Goal: Information Seeking & Learning: Learn about a topic

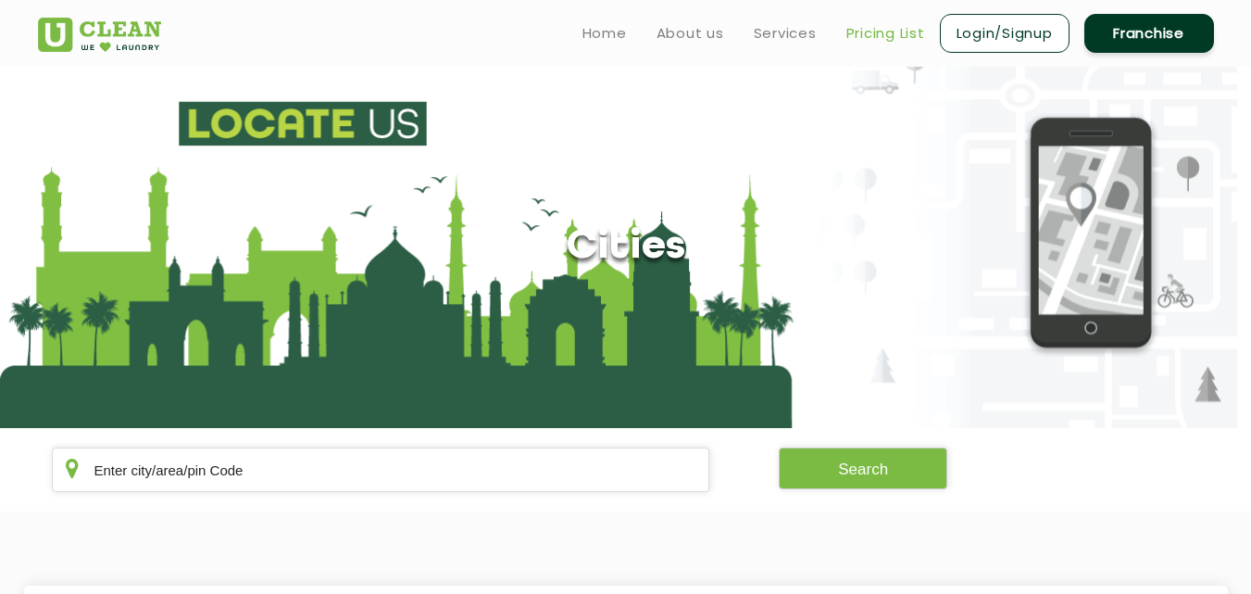
click at [894, 33] on link "Pricing List" at bounding box center [885, 33] width 79 height 22
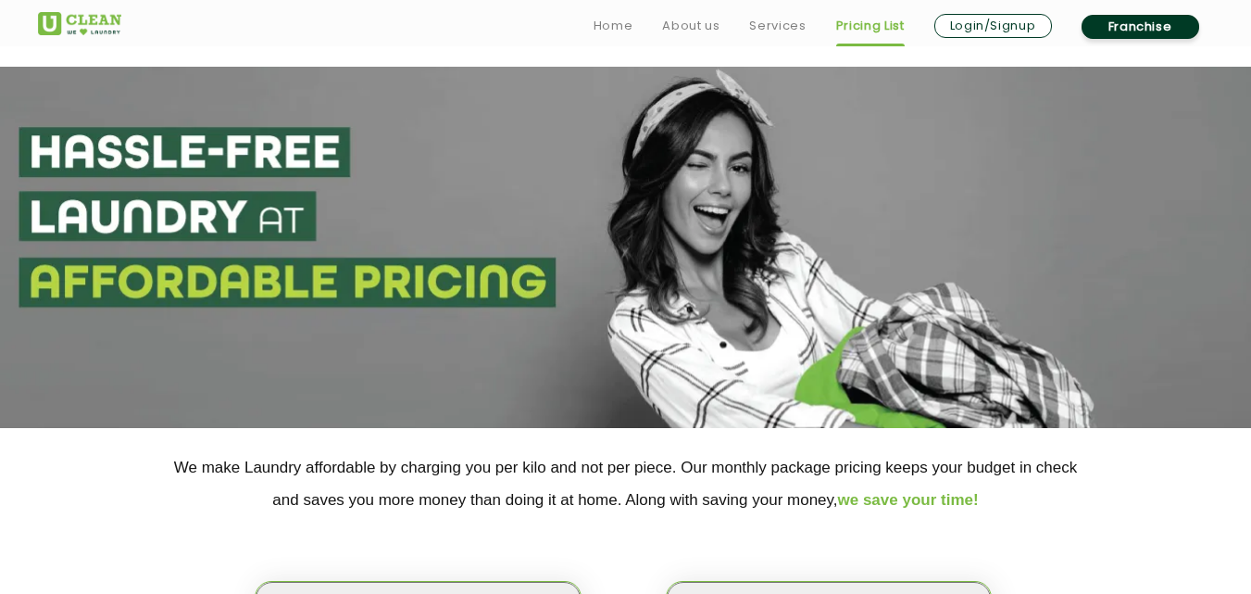
scroll to position [296, 0]
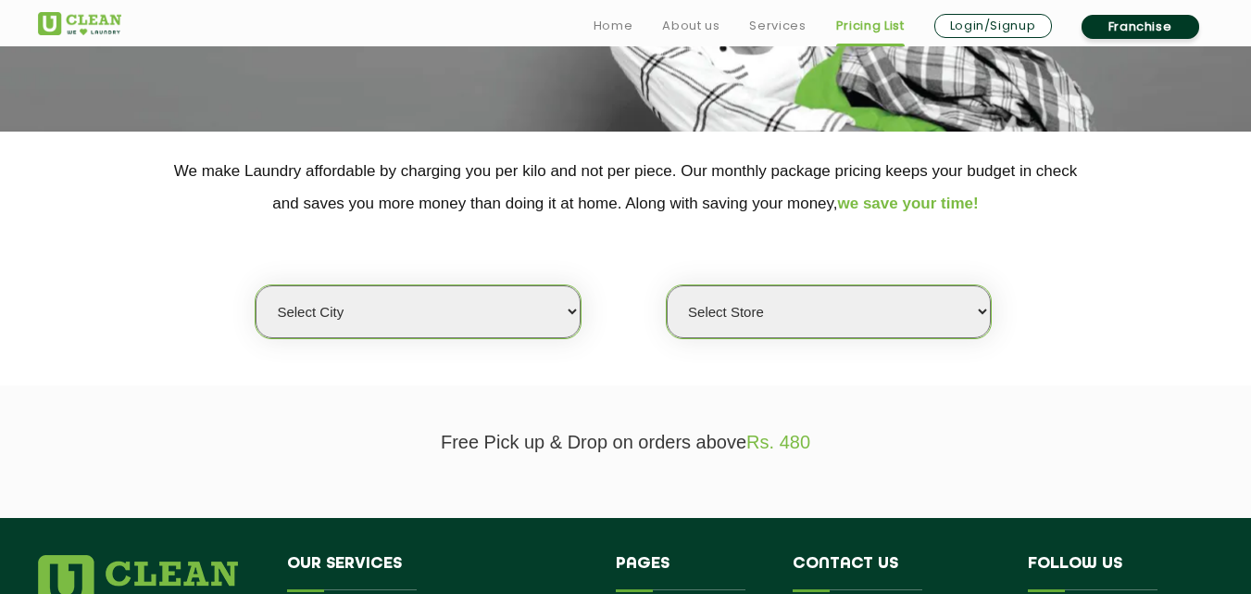
click at [505, 312] on select "Select city [GEOGRAPHIC_DATA] [GEOGRAPHIC_DATA] [GEOGRAPHIC_DATA] [GEOGRAPHIC_D…" at bounding box center [418, 311] width 324 height 53
click at [449, 322] on select "Select city [GEOGRAPHIC_DATA] [GEOGRAPHIC_DATA] [GEOGRAPHIC_DATA] [GEOGRAPHIC_D…" at bounding box center [418, 311] width 324 height 53
click at [466, 300] on select "Select city [GEOGRAPHIC_DATA] [GEOGRAPHIC_DATA] [GEOGRAPHIC_DATA] [GEOGRAPHIC_D…" at bounding box center [418, 311] width 324 height 53
select select "204"
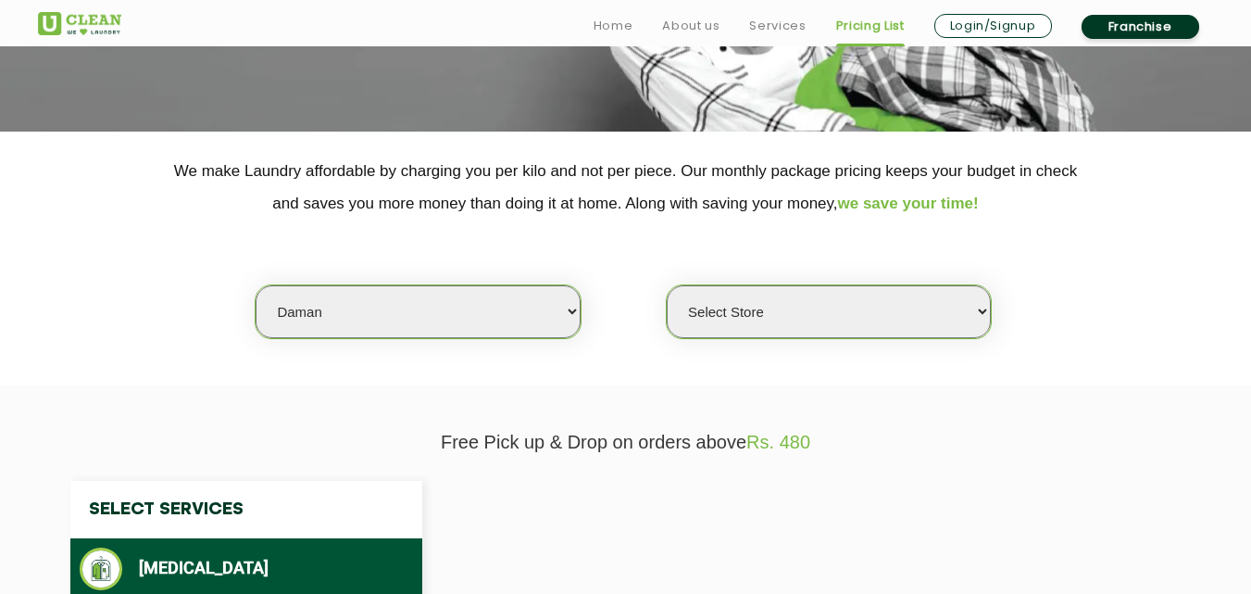
select select "0"
select select "119"
select select "0"
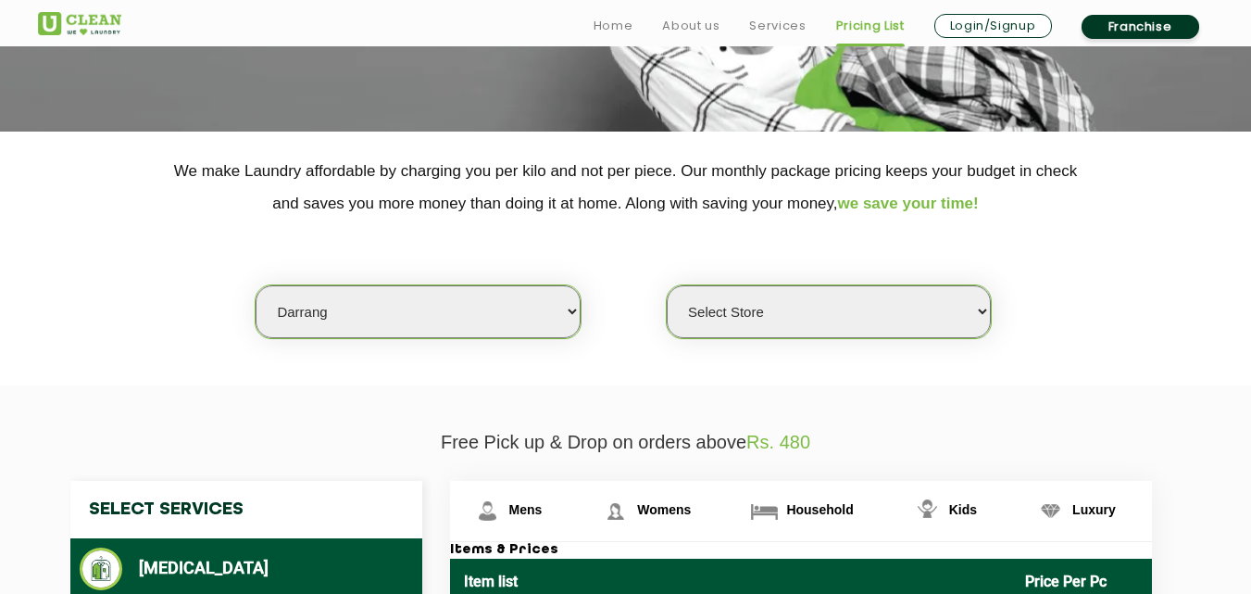
click at [454, 328] on select "Select city [GEOGRAPHIC_DATA] [GEOGRAPHIC_DATA] [GEOGRAPHIC_DATA] [GEOGRAPHIC_D…" at bounding box center [418, 311] width 324 height 53
select select "1"
click at [256, 285] on select "Select city [GEOGRAPHIC_DATA] [GEOGRAPHIC_DATA] [GEOGRAPHIC_DATA] [GEOGRAPHIC_D…" at bounding box center [418, 311] width 324 height 53
click at [780, 295] on select "Select Store [GEOGRAPHIC_DATA] [GEOGRAPHIC_DATA] 2 [GEOGRAPHIC_DATA] [PERSON_NA…" at bounding box center [829, 311] width 324 height 53
click at [667, 285] on select "Select Store [GEOGRAPHIC_DATA] [GEOGRAPHIC_DATA] 2 [GEOGRAPHIC_DATA] [PERSON_NA…" at bounding box center [829, 311] width 324 height 53
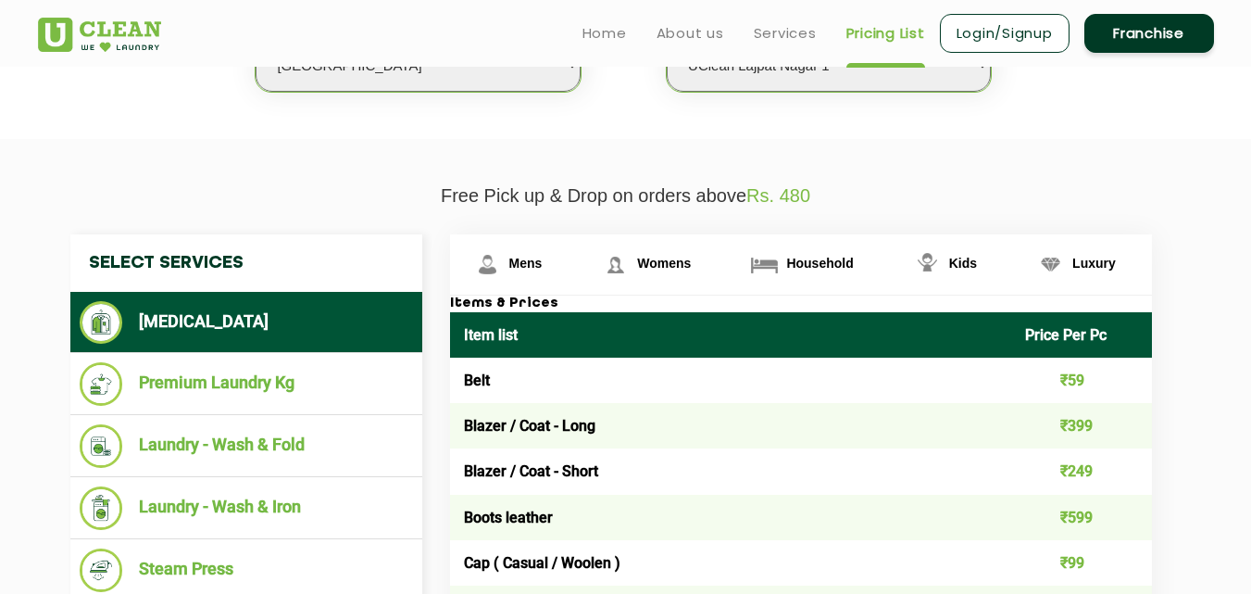
scroll to position [359, 0]
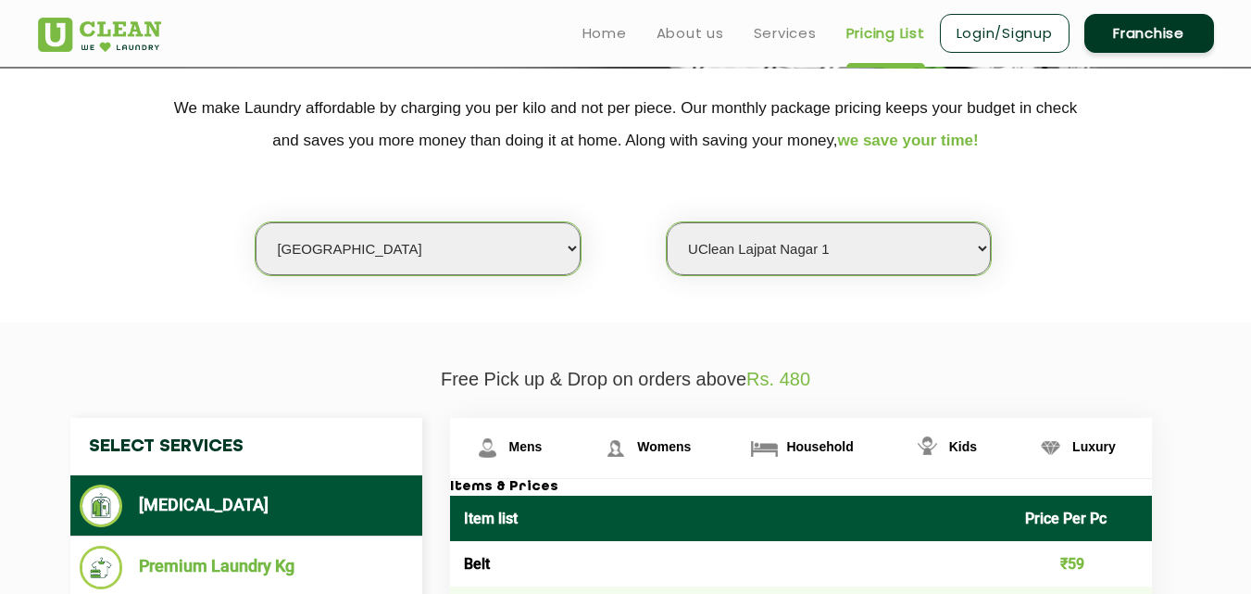
click at [863, 235] on select "Select Store [GEOGRAPHIC_DATA] [GEOGRAPHIC_DATA] 2 [GEOGRAPHIC_DATA] [PERSON_NA…" at bounding box center [829, 248] width 324 height 53
click at [667, 222] on select "Select Store [GEOGRAPHIC_DATA] [GEOGRAPHIC_DATA] 2 [GEOGRAPHIC_DATA] [PERSON_NA…" at bounding box center [829, 248] width 324 height 53
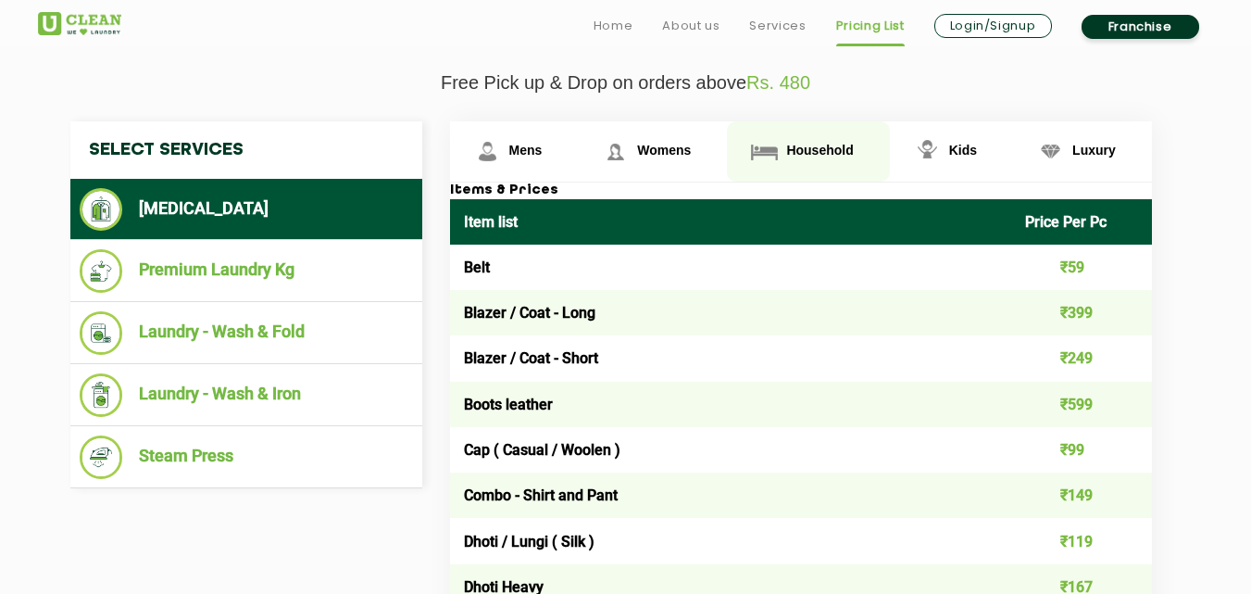
scroll to position [717, 0]
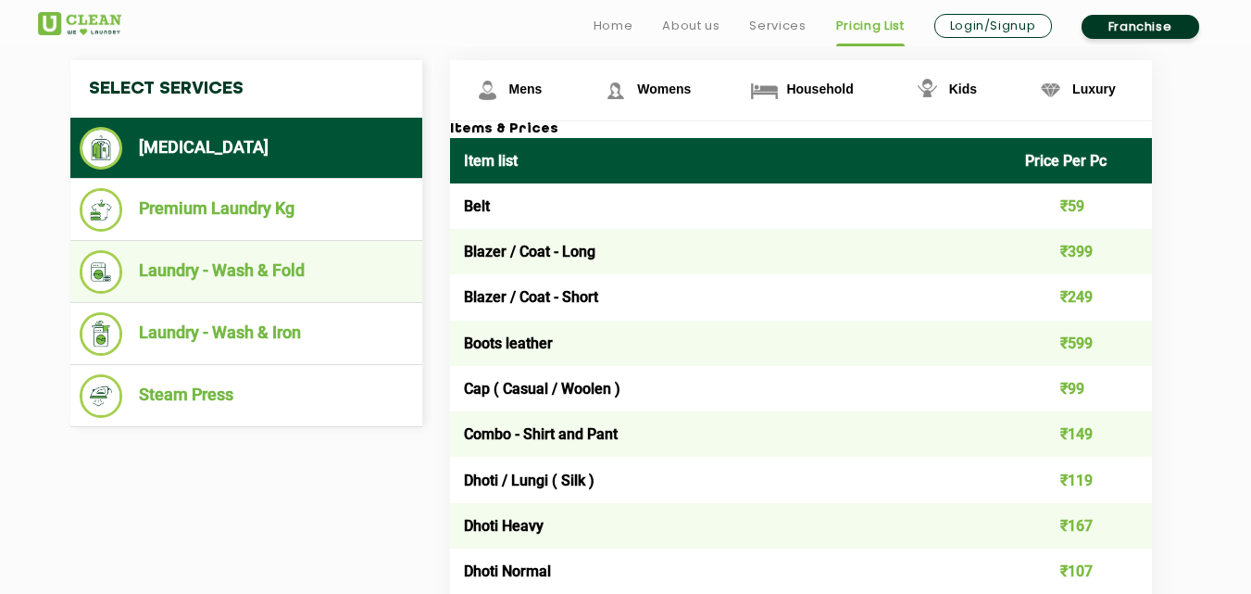
click at [389, 280] on li "Laundry - Wash & Fold" at bounding box center [246, 272] width 333 height 44
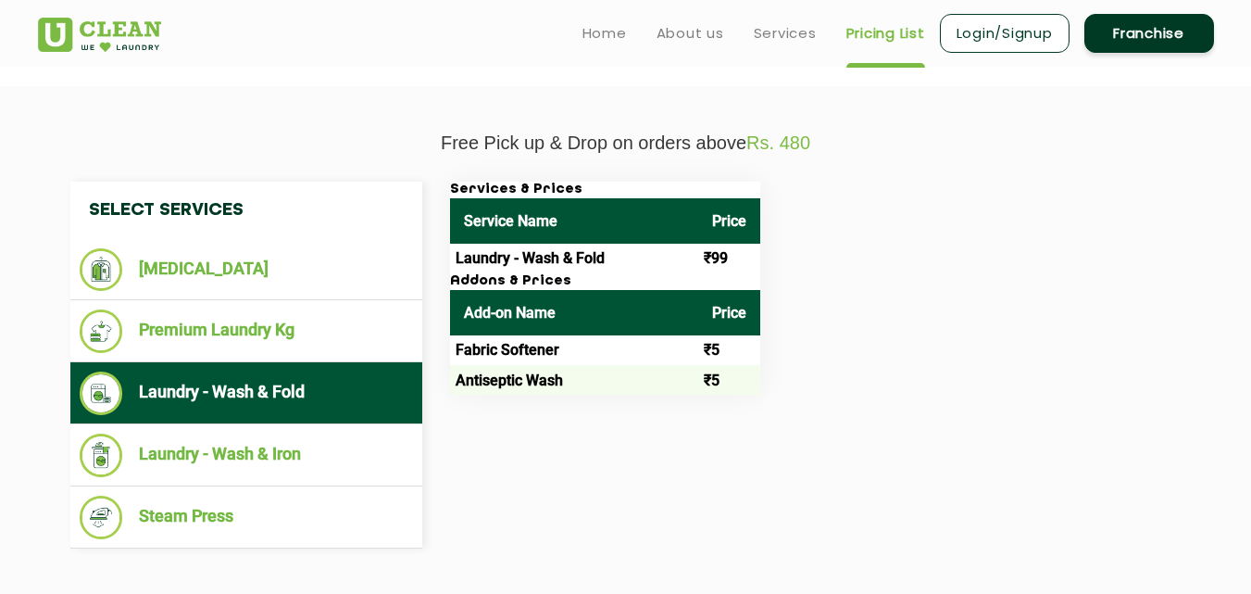
scroll to position [575, 0]
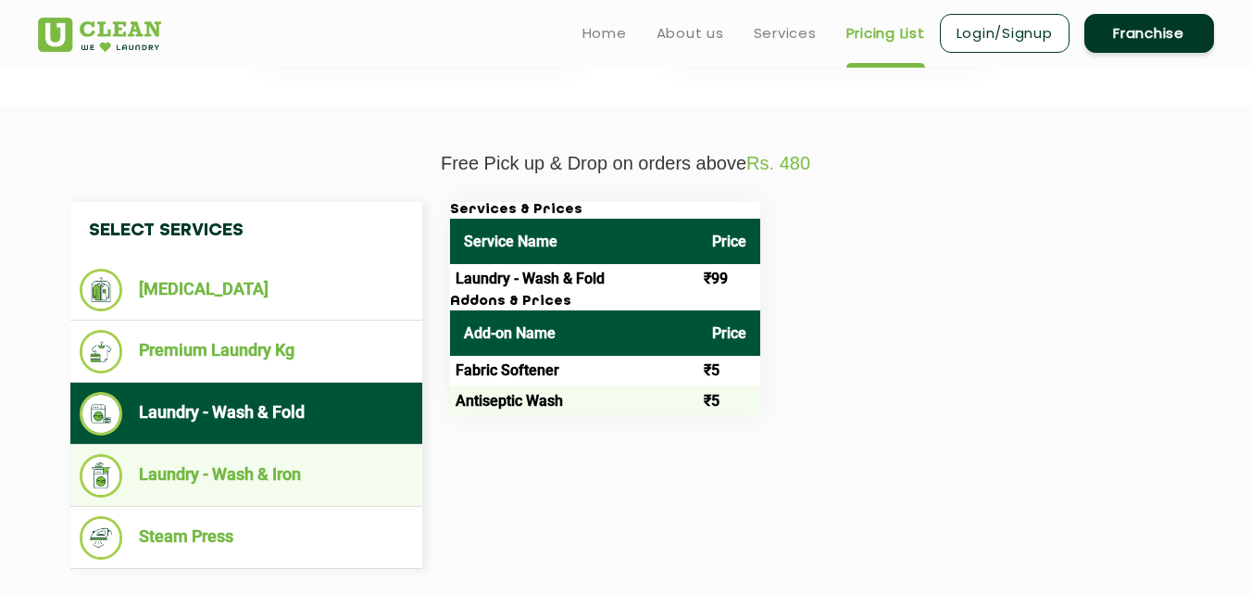
click at [314, 456] on li "Laundry - Wash & Iron" at bounding box center [246, 476] width 333 height 44
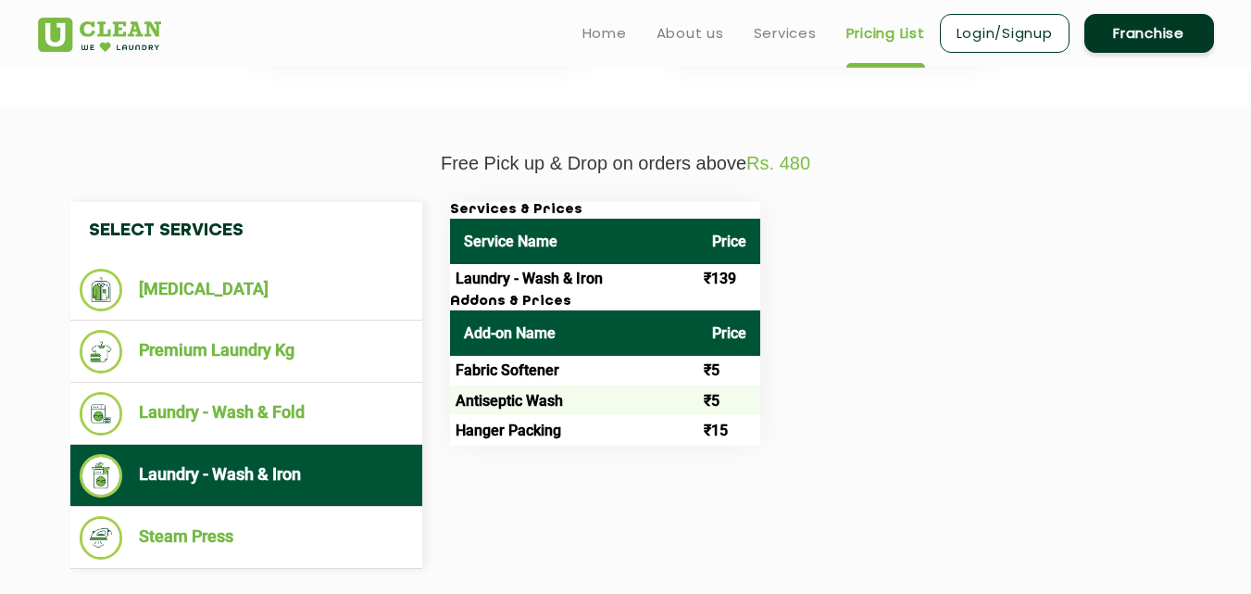
click at [723, 286] on td "₹139" at bounding box center [729, 279] width 62 height 30
click at [723, 338] on th "Price" at bounding box center [729, 332] width 62 height 45
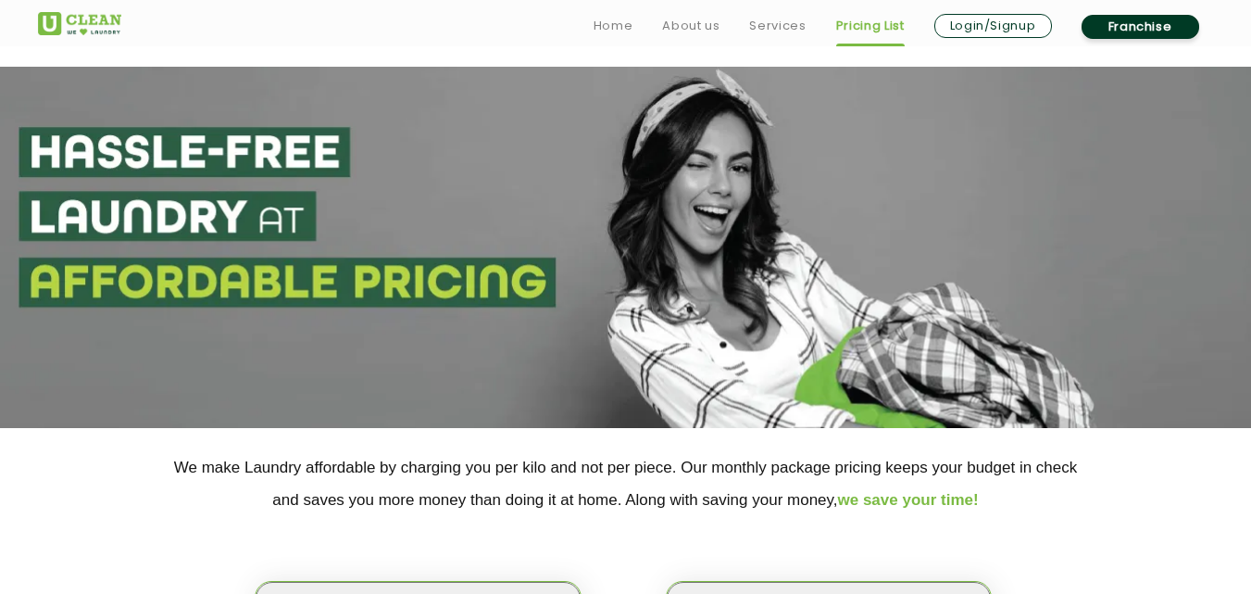
scroll to position [296, 0]
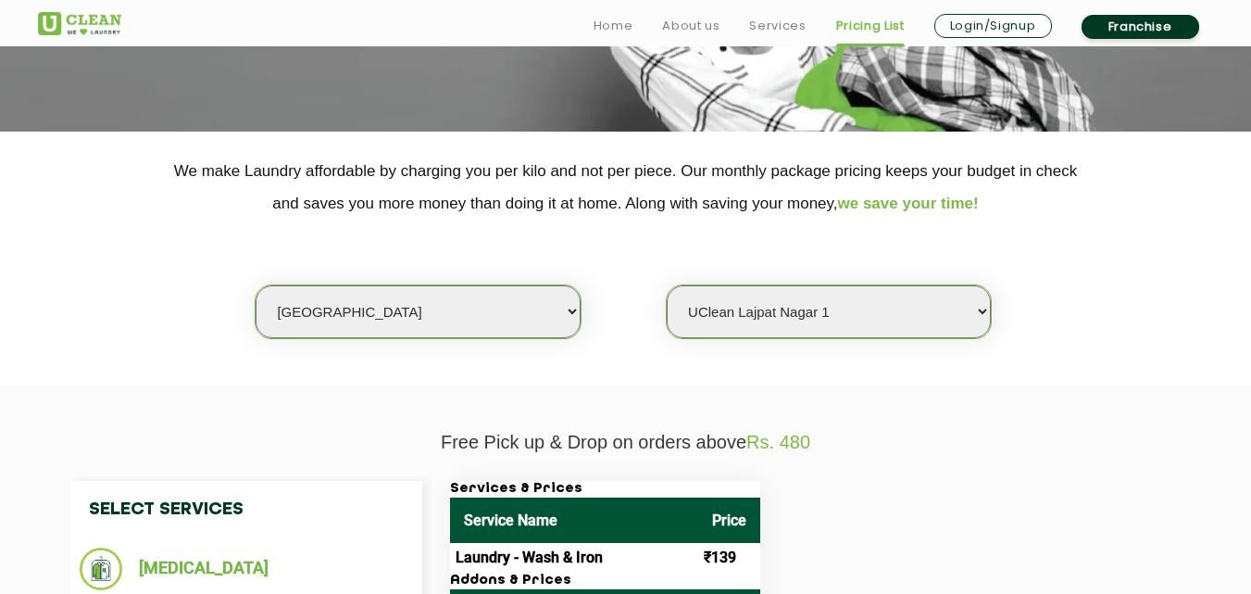
click at [429, 326] on select "Select city [GEOGRAPHIC_DATA] [GEOGRAPHIC_DATA] [GEOGRAPHIC_DATA] [GEOGRAPHIC_D…" at bounding box center [418, 311] width 324 height 53
click at [786, 300] on select "Select Store [GEOGRAPHIC_DATA] [GEOGRAPHIC_DATA] 2 [GEOGRAPHIC_DATA] [PERSON_NA…" at bounding box center [829, 311] width 324 height 53
select select "425"
click at [667, 285] on select "Select Store [GEOGRAPHIC_DATA] [GEOGRAPHIC_DATA] 2 [GEOGRAPHIC_DATA] [PERSON_NA…" at bounding box center [829, 311] width 324 height 53
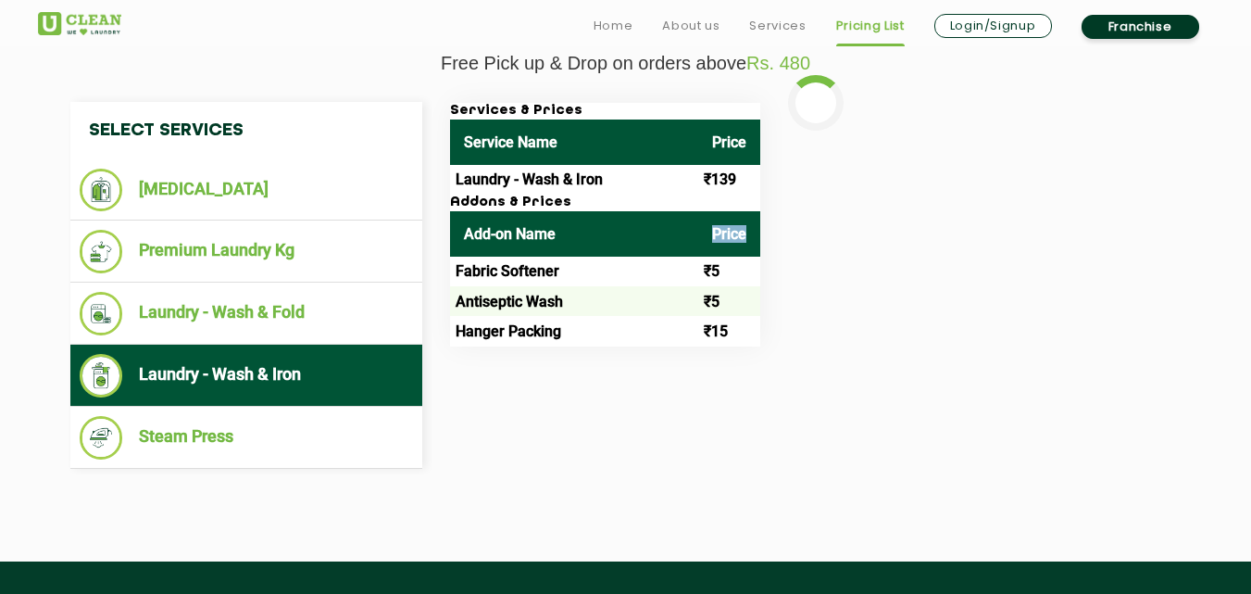
scroll to position [704, 0]
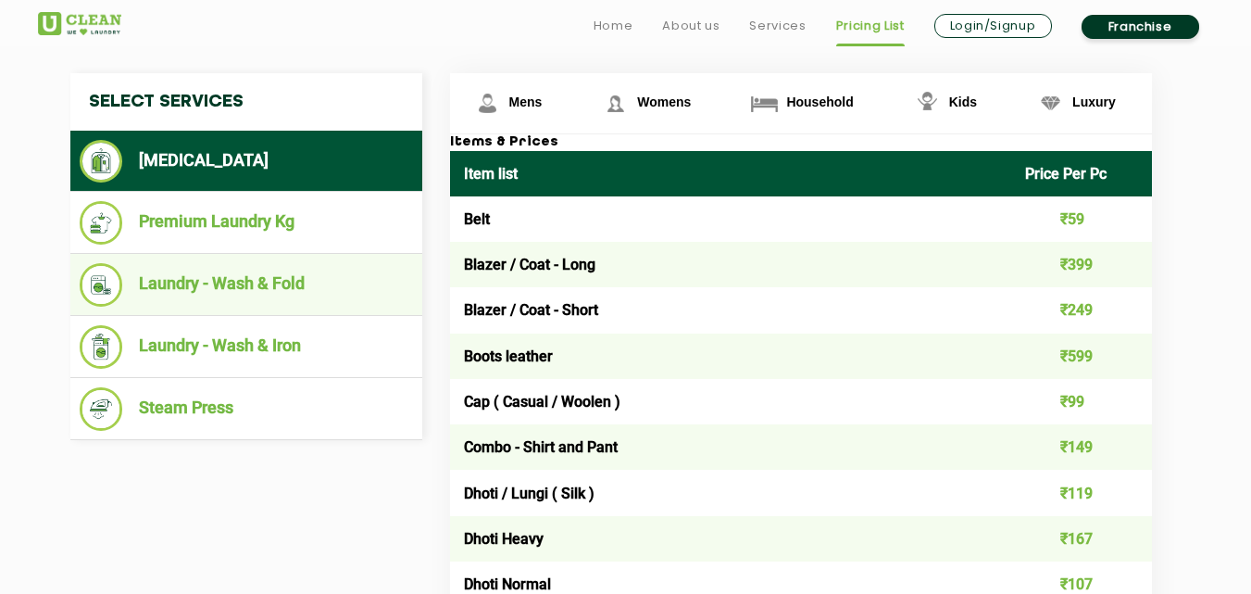
click at [349, 260] on ul "Laundry - Wash & Fold" at bounding box center [246, 285] width 352 height 62
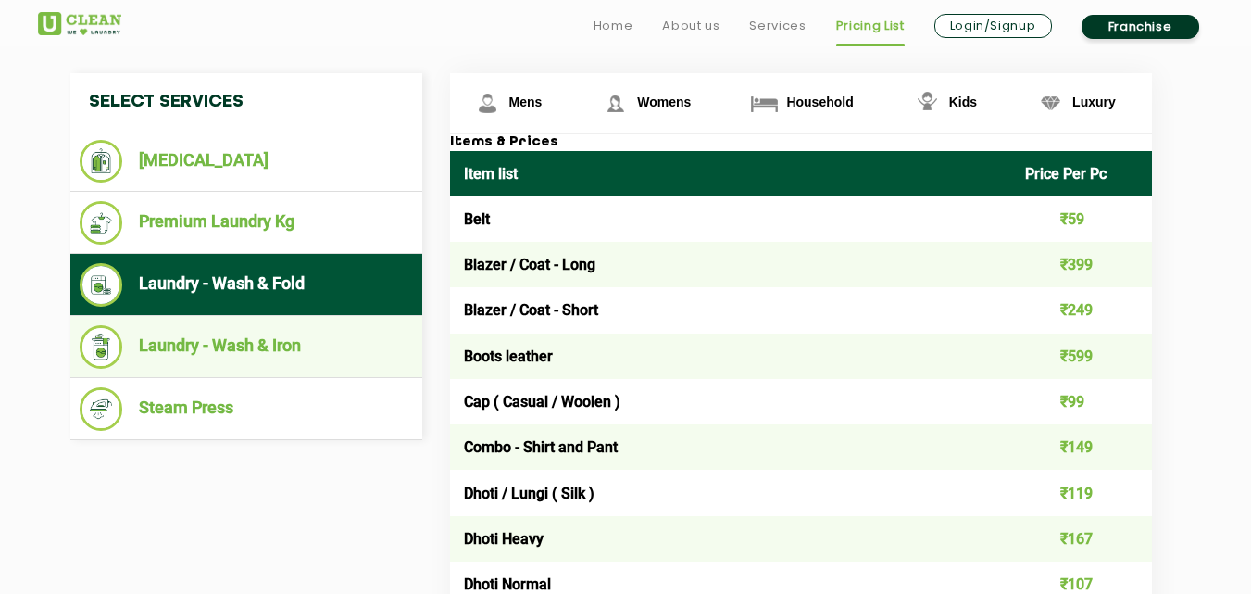
click at [326, 344] on li "Laundry - Wash & Iron" at bounding box center [246, 347] width 333 height 44
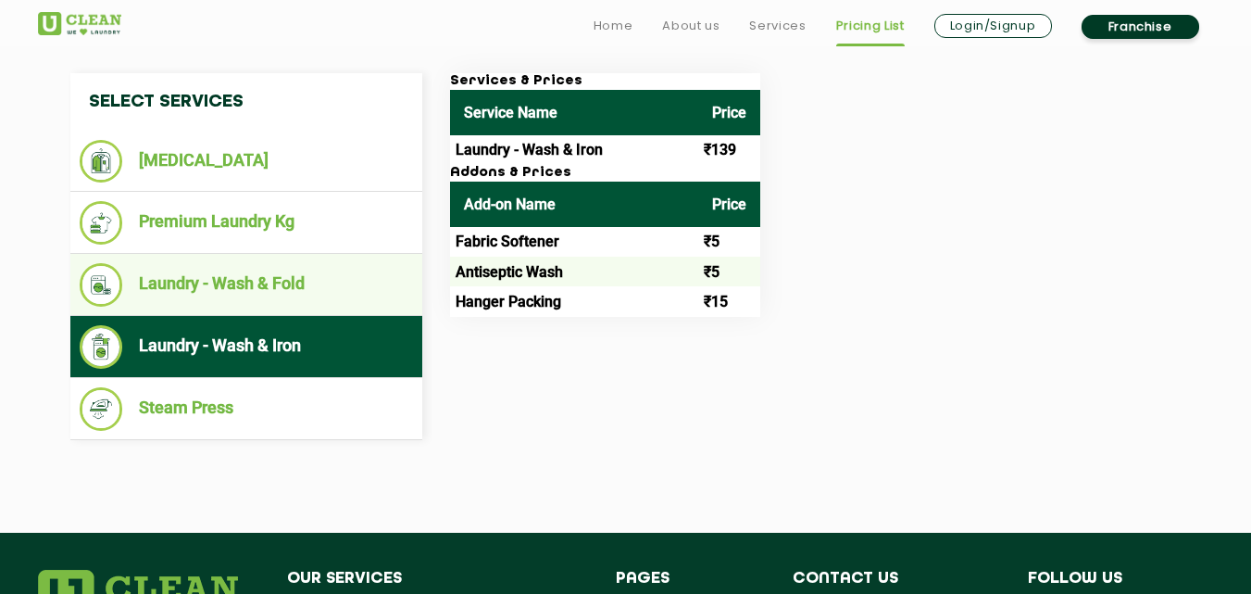
click at [326, 300] on li "Laundry - Wash & Fold" at bounding box center [246, 285] width 333 height 44
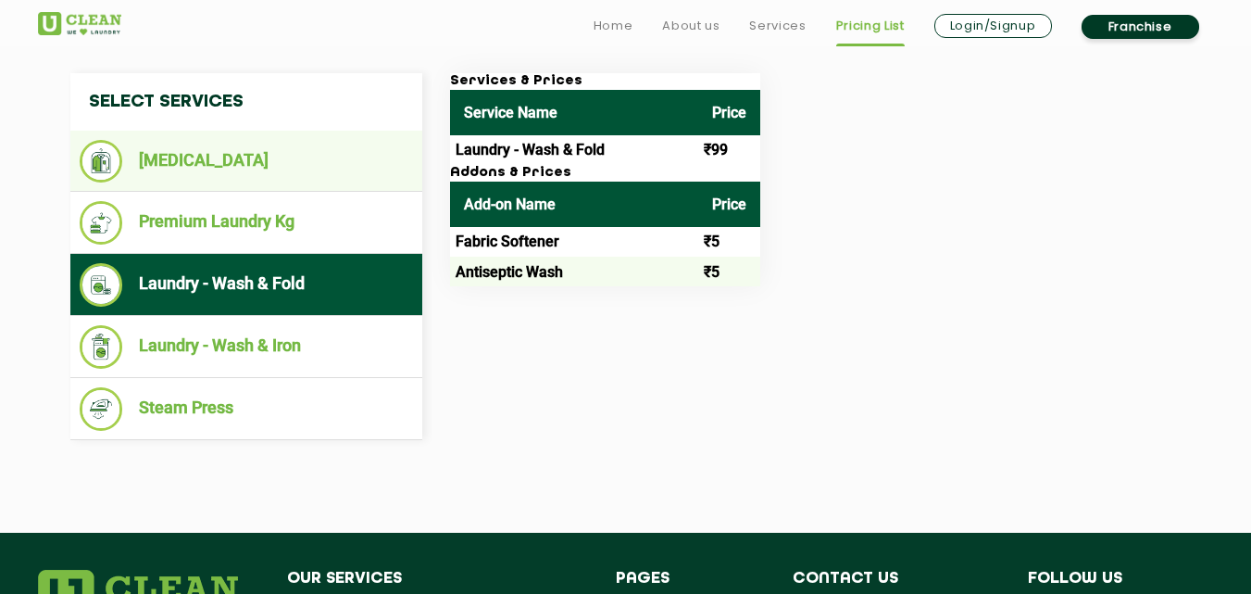
click at [345, 181] on li "[MEDICAL_DATA]" at bounding box center [246, 161] width 333 height 43
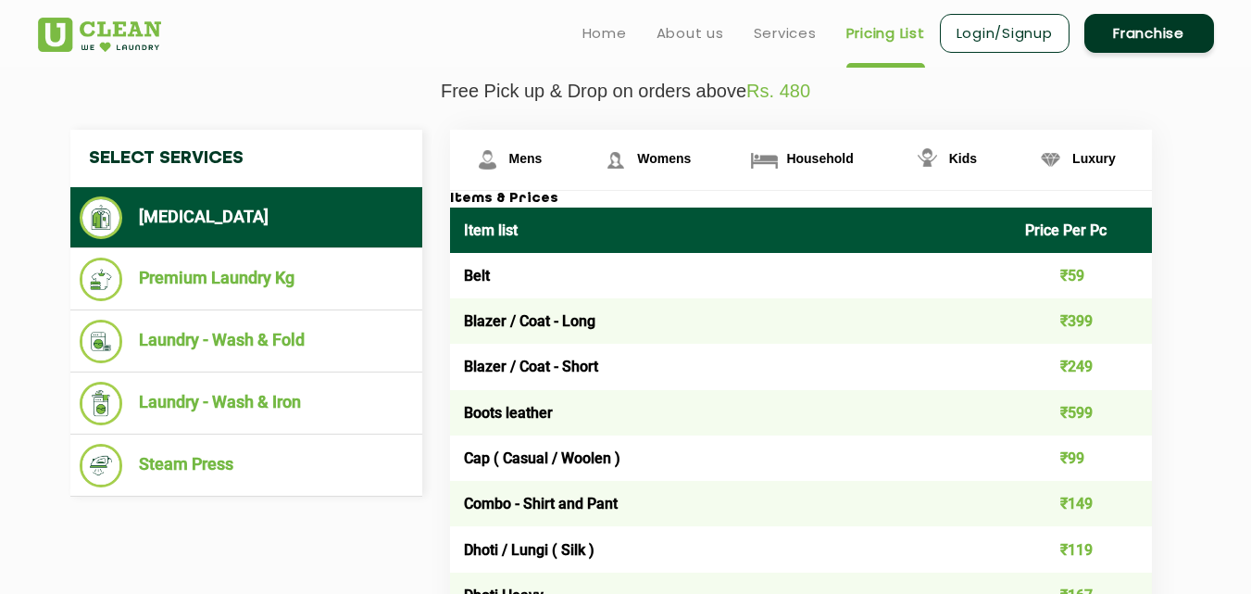
scroll to position [549, 0]
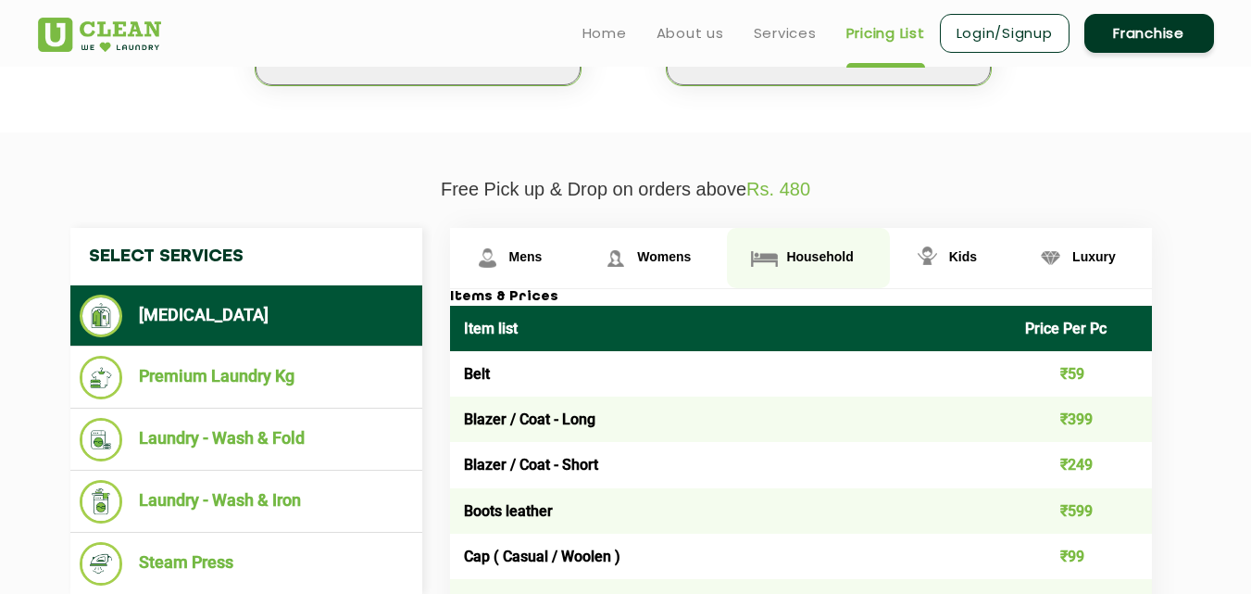
click at [783, 256] on link "Household" at bounding box center [808, 258] width 162 height 60
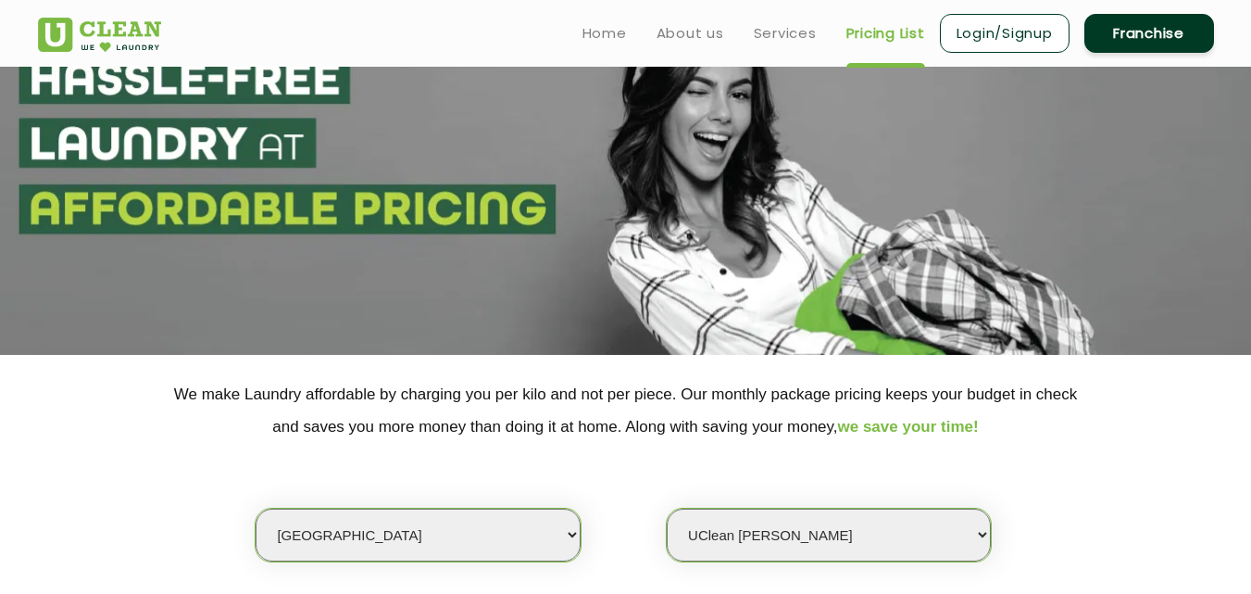
scroll to position [0, 0]
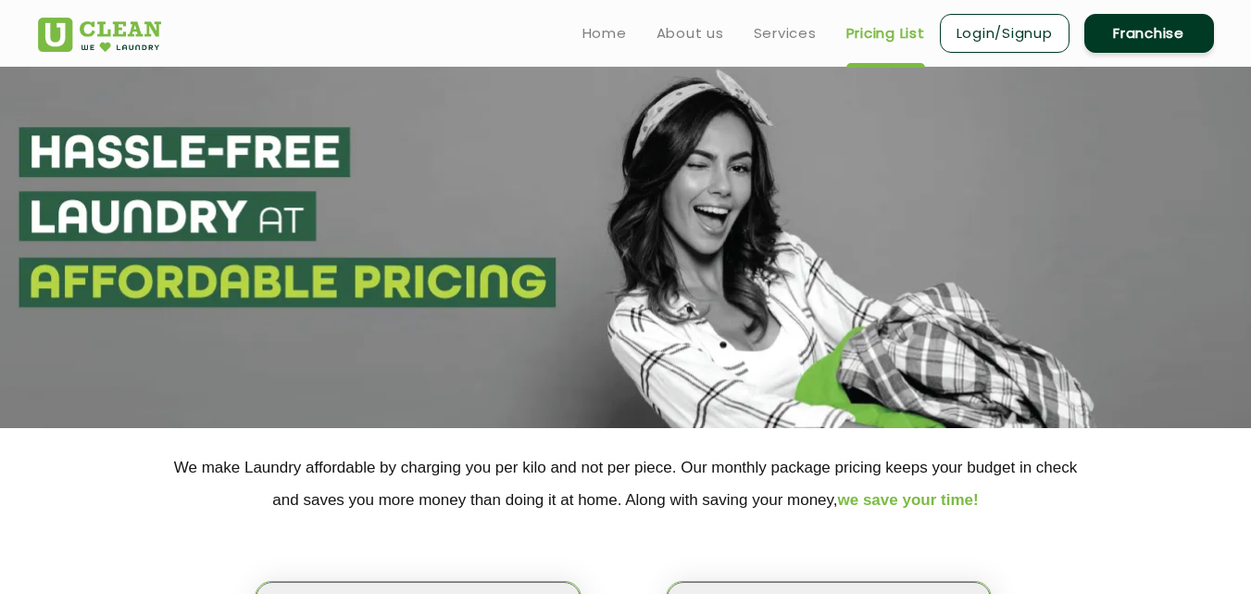
click at [799, 119] on section at bounding box center [625, 247] width 1251 height 361
